Goal: Transaction & Acquisition: Purchase product/service

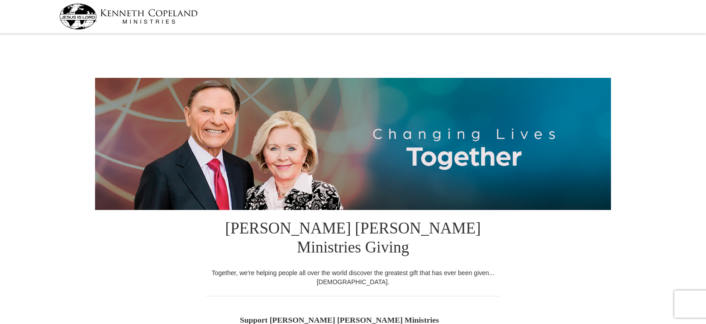
select select "MO"
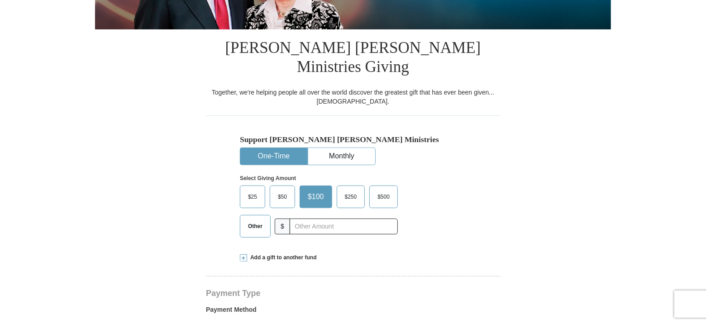
click at [281, 190] on span "$50" at bounding box center [282, 197] width 18 height 14
click at [0, 0] on input "$50" at bounding box center [0, 0] width 0 height 0
click at [423, 138] on div "Support Kenneth Copeland Ministries One-Time Monthly Select Giving Amount Amoun…" at bounding box center [353, 190] width 226 height 110
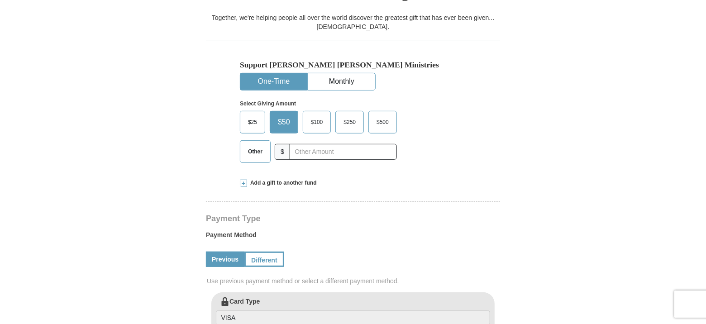
scroll to position [272, 0]
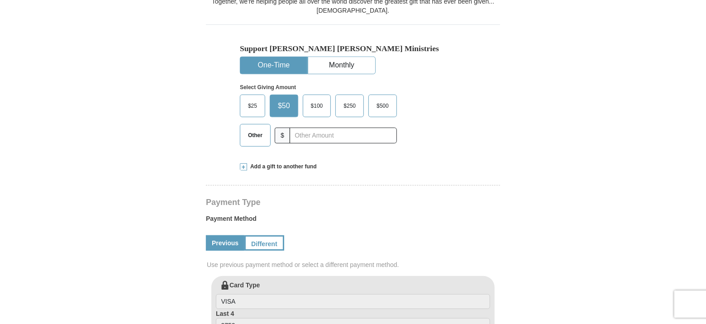
click at [291, 57] on button "One-Time" at bounding box center [273, 65] width 67 height 17
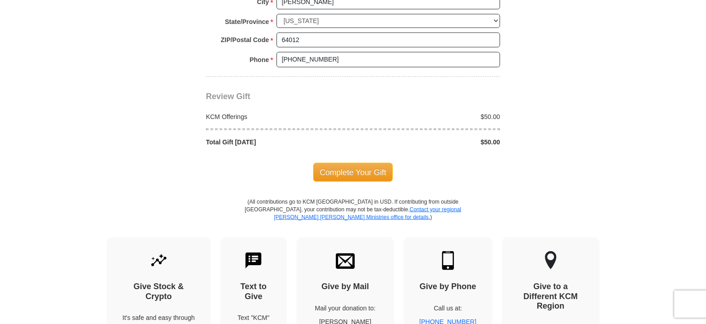
scroll to position [815, 0]
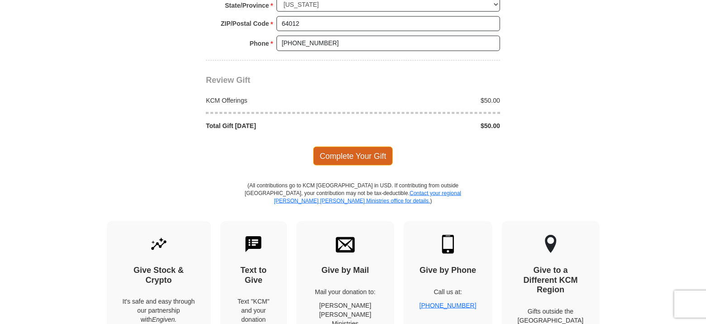
click at [370, 147] on span "Complete Your Gift" at bounding box center [353, 156] width 80 height 19
